Goal: Find specific page/section: Find specific page/section

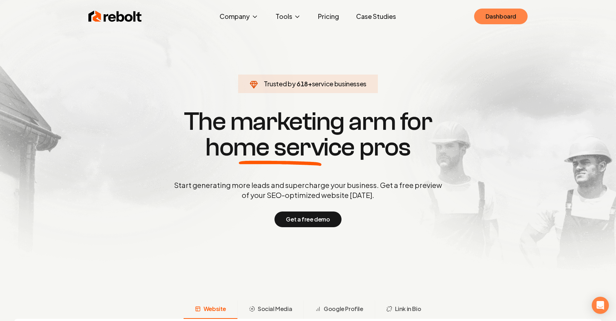
click at [510, 16] on link "Dashboard" at bounding box center [500, 17] width 53 height 16
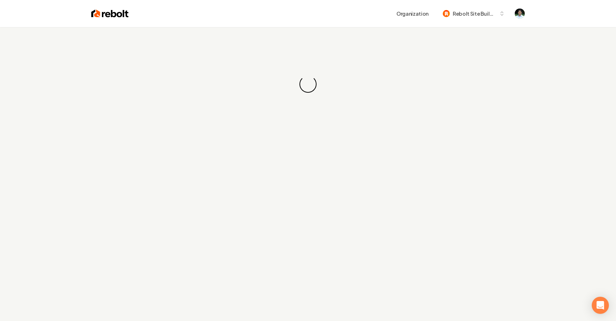
click at [364, 197] on div "Loading... Loading..." at bounding box center [308, 187] width 616 height 321
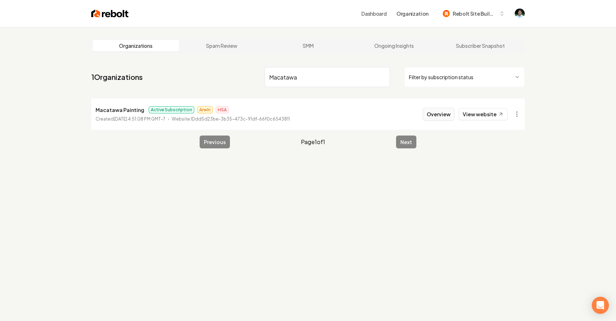
type input "Macatawa"
click at [444, 114] on button "Overview" at bounding box center [438, 114] width 32 height 13
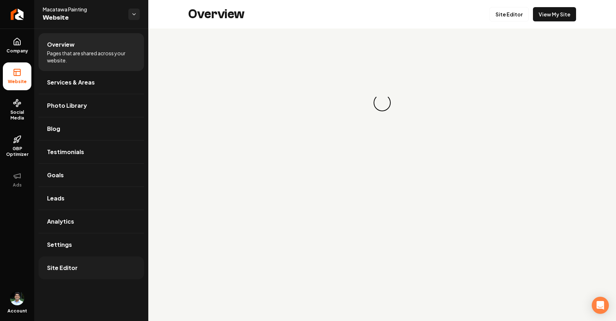
click at [77, 263] on link "Site Editor" at bounding box center [90, 267] width 105 height 23
